Goal: Task Accomplishment & Management: Use online tool/utility

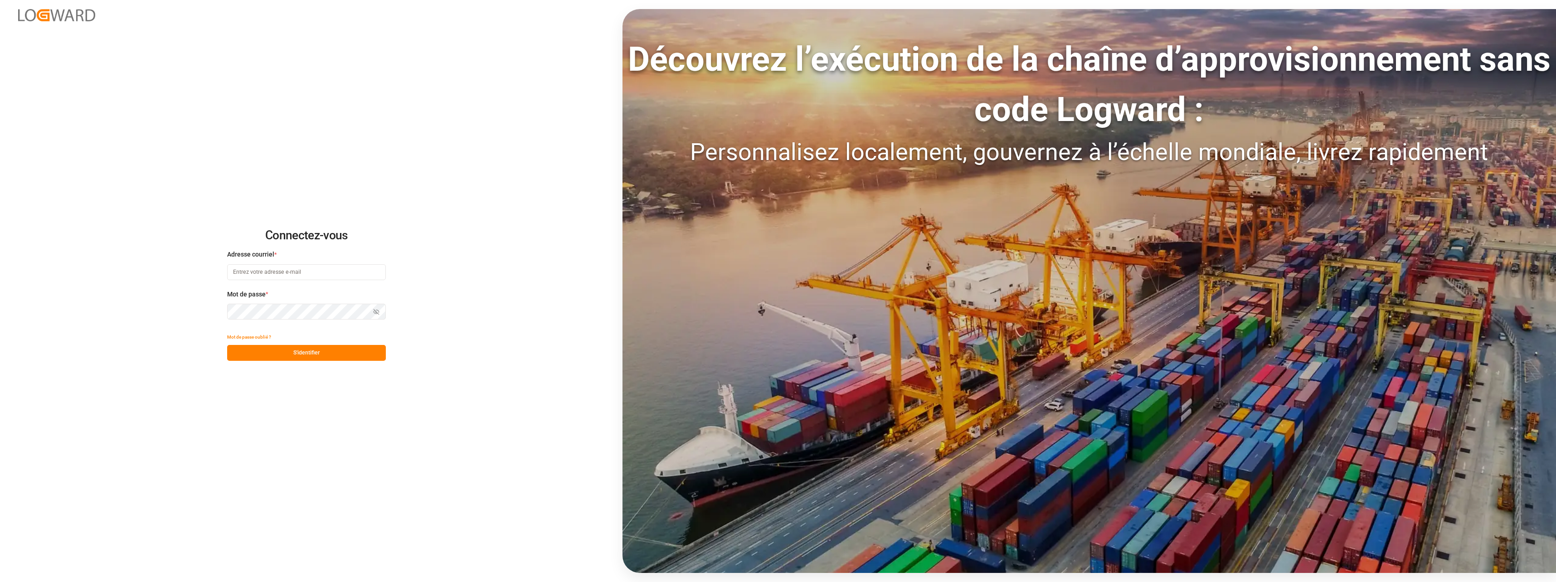
type input "[EMAIL_ADDRESS][DOMAIN_NAME]"
click at [357, 353] on button "S'identifier" at bounding box center [306, 353] width 159 height 16
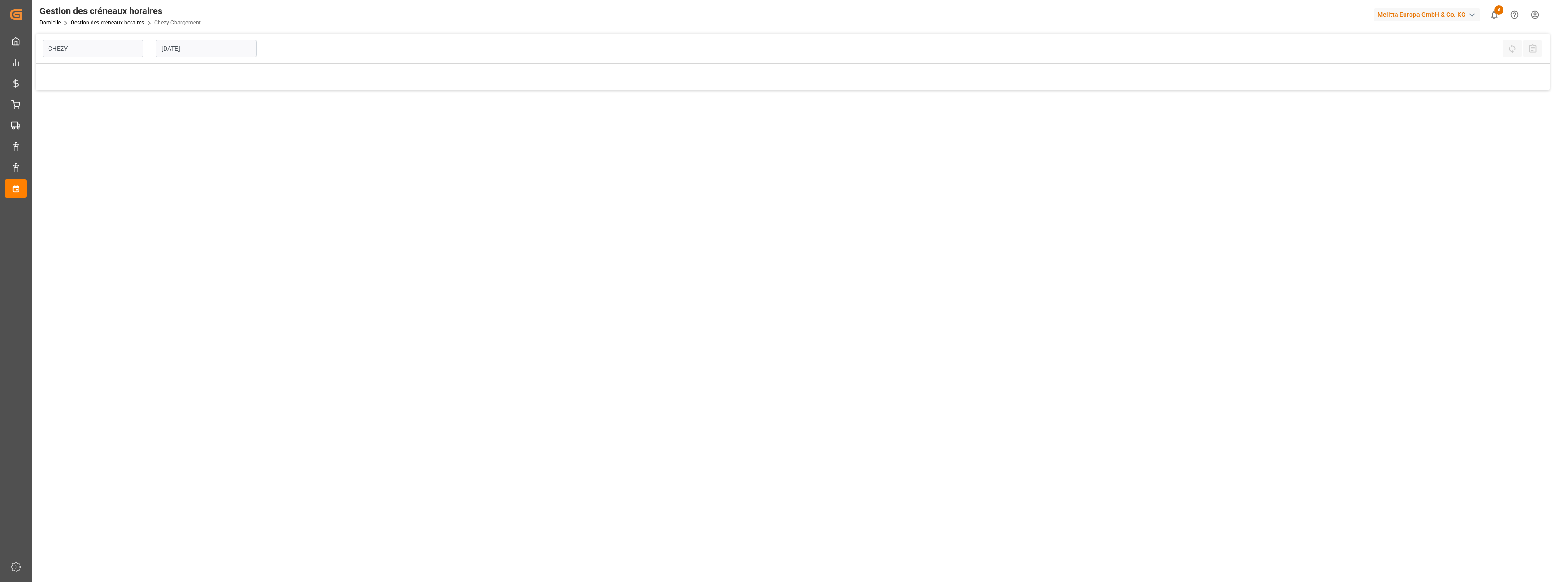
type input "Chezy Loading"
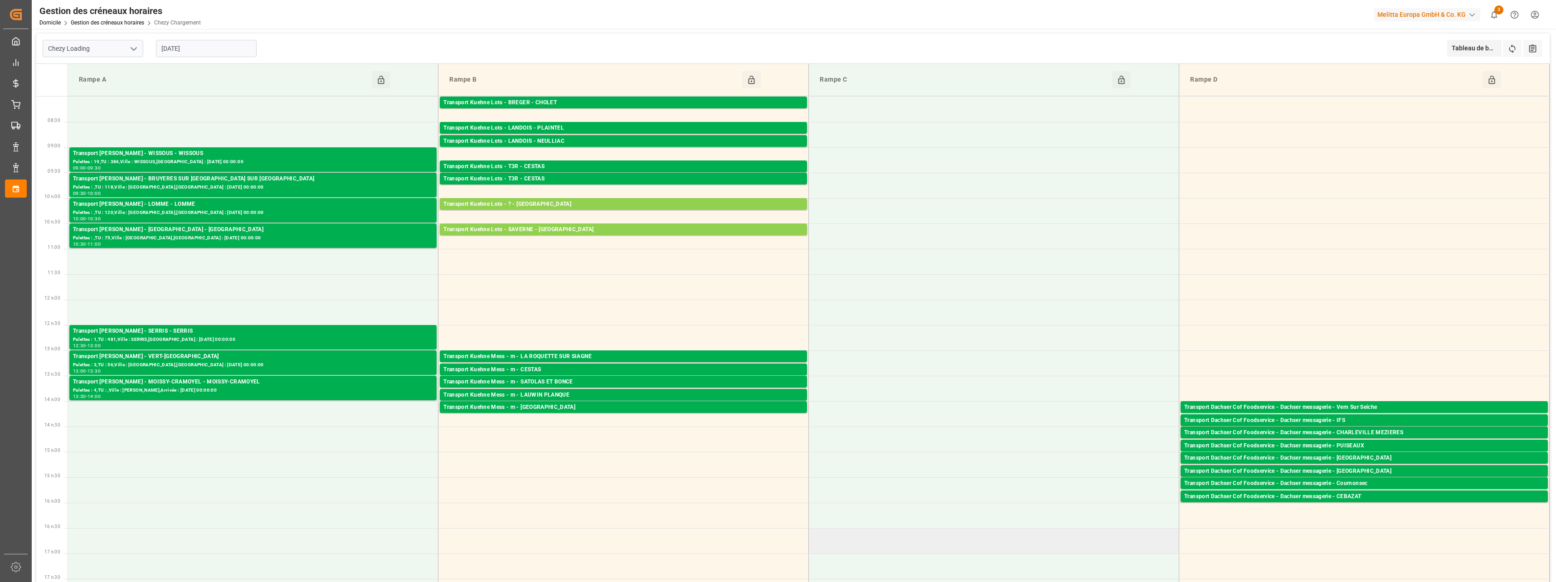
click at [917, 536] on td at bounding box center [994, 540] width 370 height 25
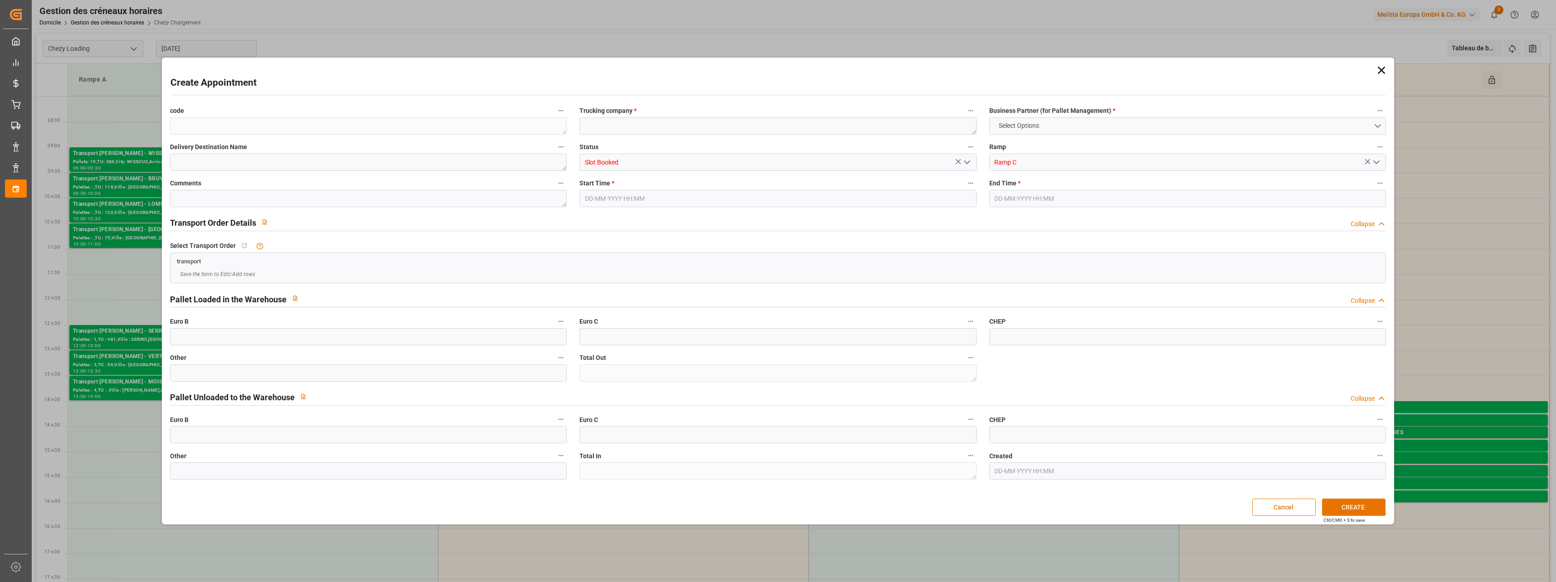
type input "0"
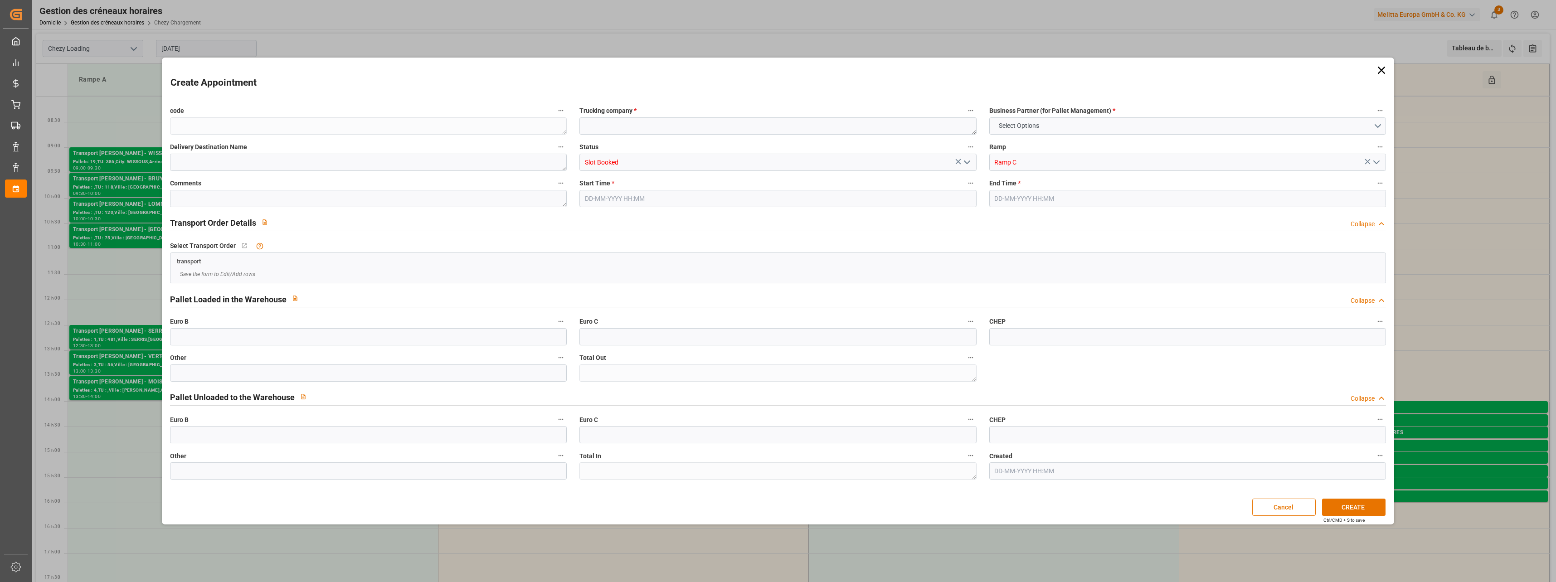
type input "0"
type input "[DATE] 16:30"
type input "[DATE] 17:00"
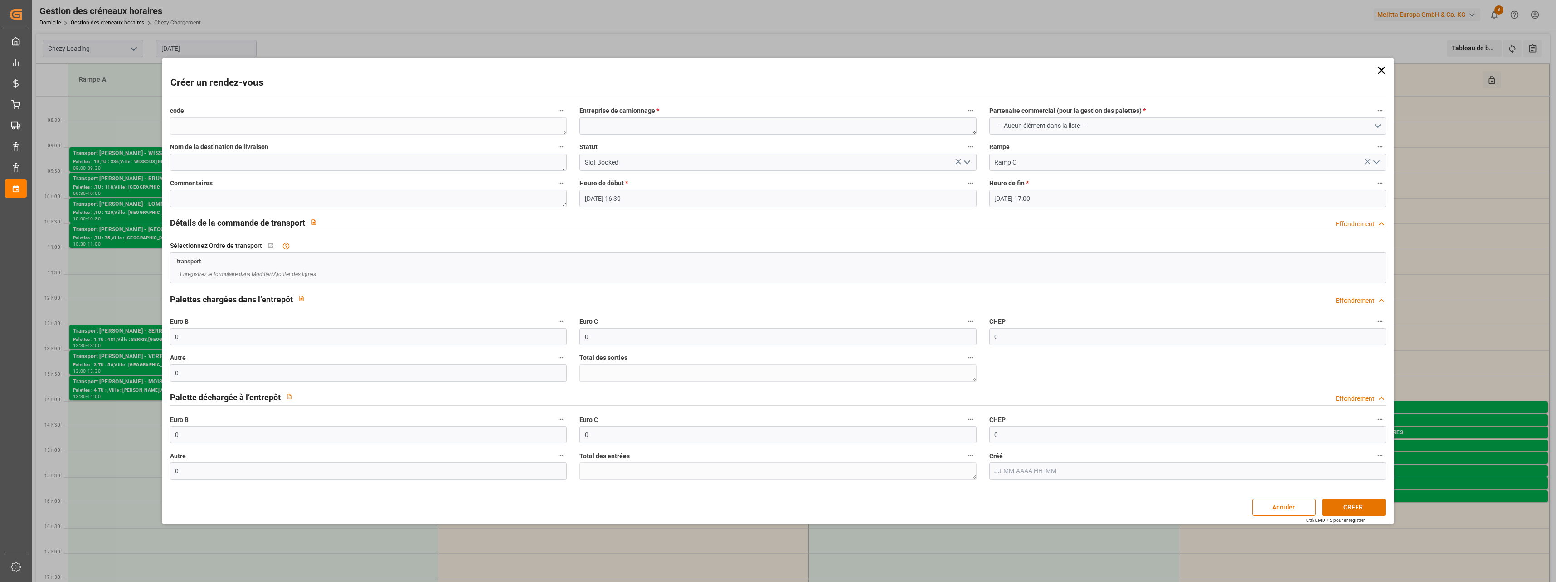
click at [1381, 68] on icon at bounding box center [1381, 70] width 13 height 13
